Goal: Information Seeking & Learning: Learn about a topic

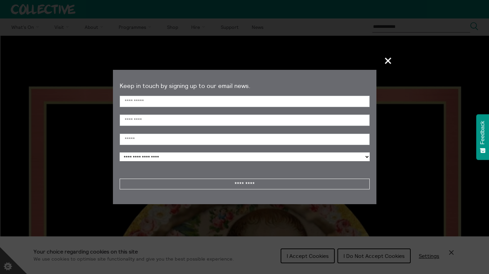
click at [385, 61] on span "+" at bounding box center [388, 61] width 20 height 20
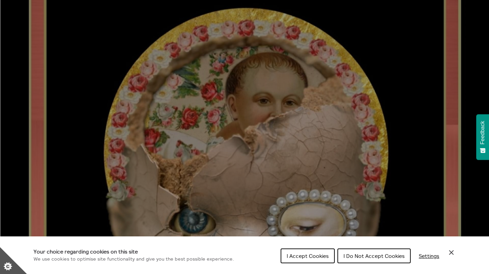
scroll to position [404, 0]
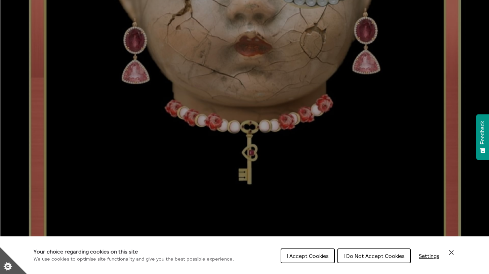
click at [358, 254] on span "I Do Not Accept Cookies" at bounding box center [373, 256] width 61 height 7
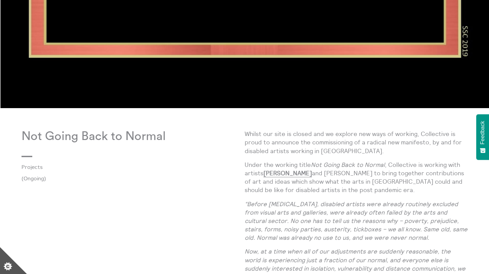
scroll to position [620, 0]
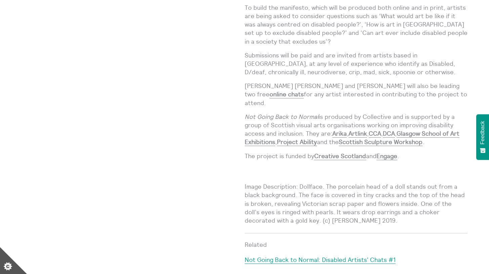
scroll to position [933, 0]
click at [390, 179] on p "Image Description: Dollface. The porcelain head of a doll stands out from a bla…" at bounding box center [356, 195] width 223 height 59
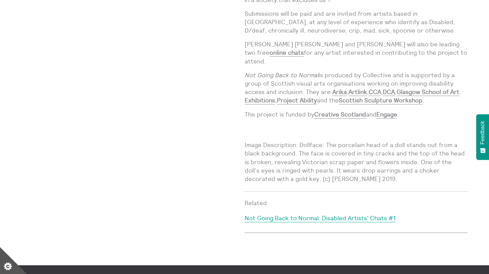
scroll to position [989, 0]
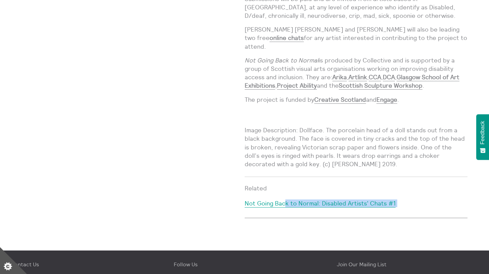
click at [441, 185] on h4 "Related" at bounding box center [356, 188] width 223 height 7
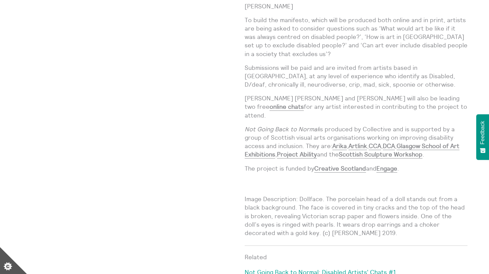
scroll to position [919, 0]
click at [445, 112] on div "Whilst our site is closed and we explore new ways of working, Collective is pro…" at bounding box center [356, 36] width 223 height 415
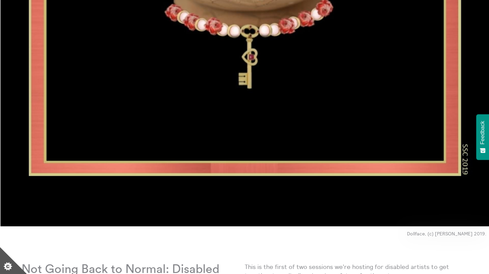
scroll to position [749, 0]
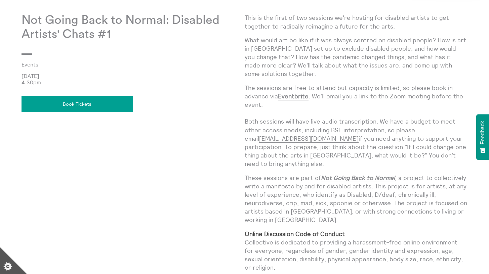
click at [203, 178] on div "Not Going Back to Normal: Disabled Artists' Chats #1 Events 28 May 2020 4.30pm …" at bounding box center [132, 217] width 223 height 409
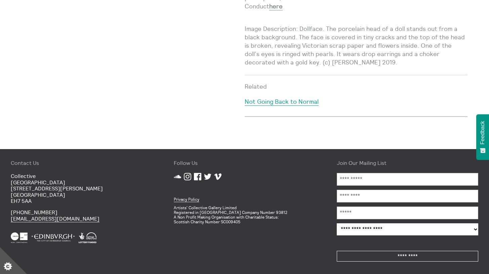
scroll to position [1044, 0]
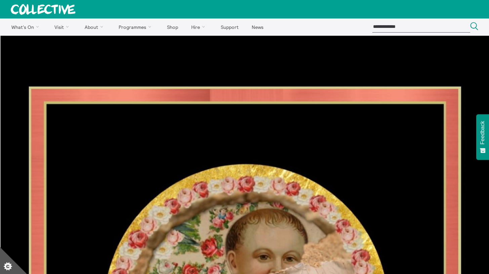
click at [38, 9] on icon at bounding box center [43, 9] width 64 height 10
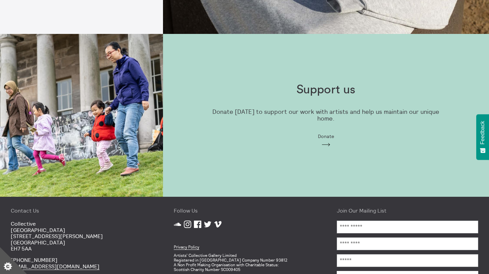
scroll to position [541, 0]
